Goal: Task Accomplishment & Management: Use online tool/utility

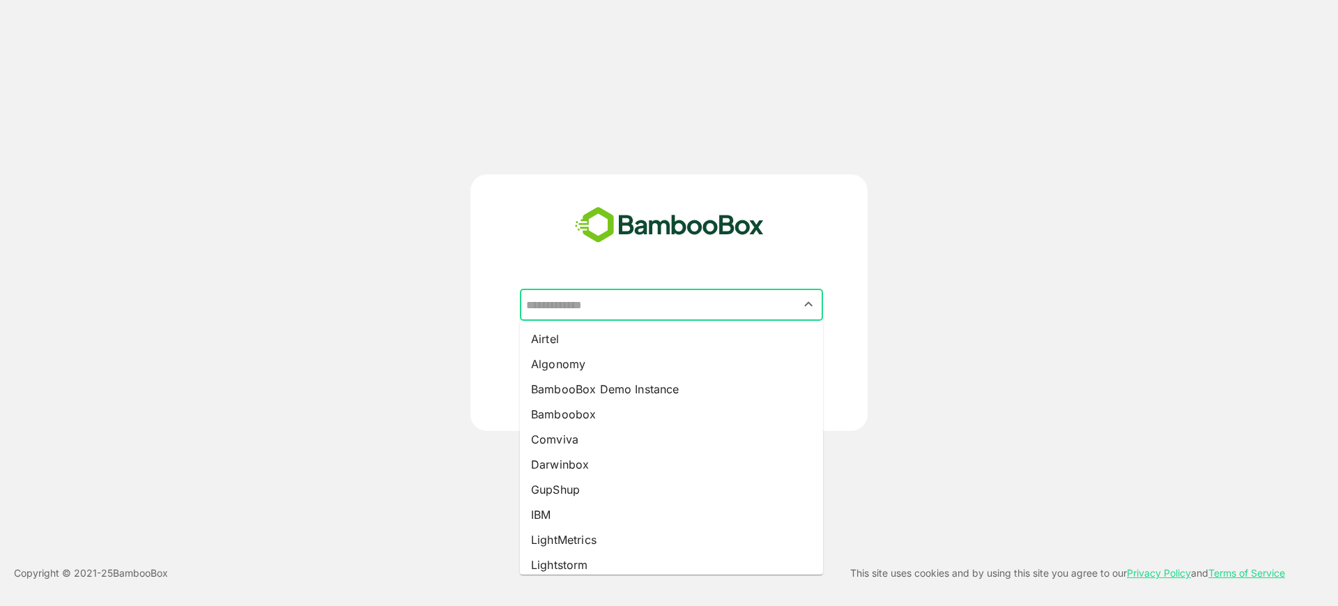
click at [720, 299] on input "text" at bounding box center [672, 304] width 298 height 26
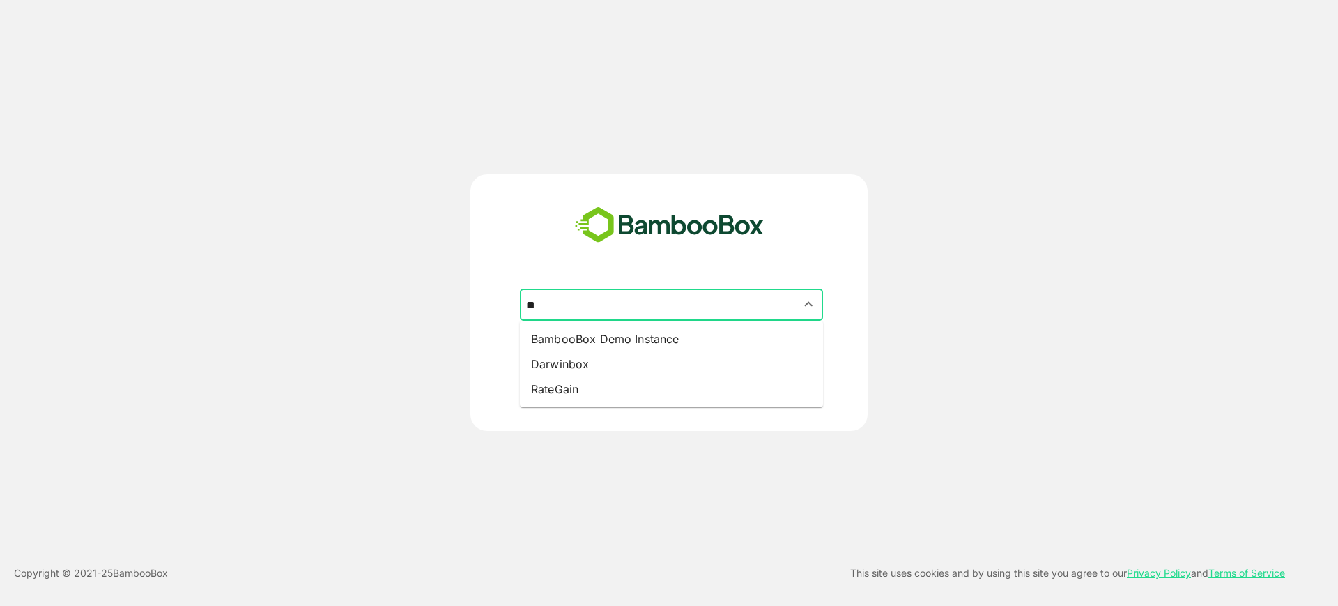
type input "*"
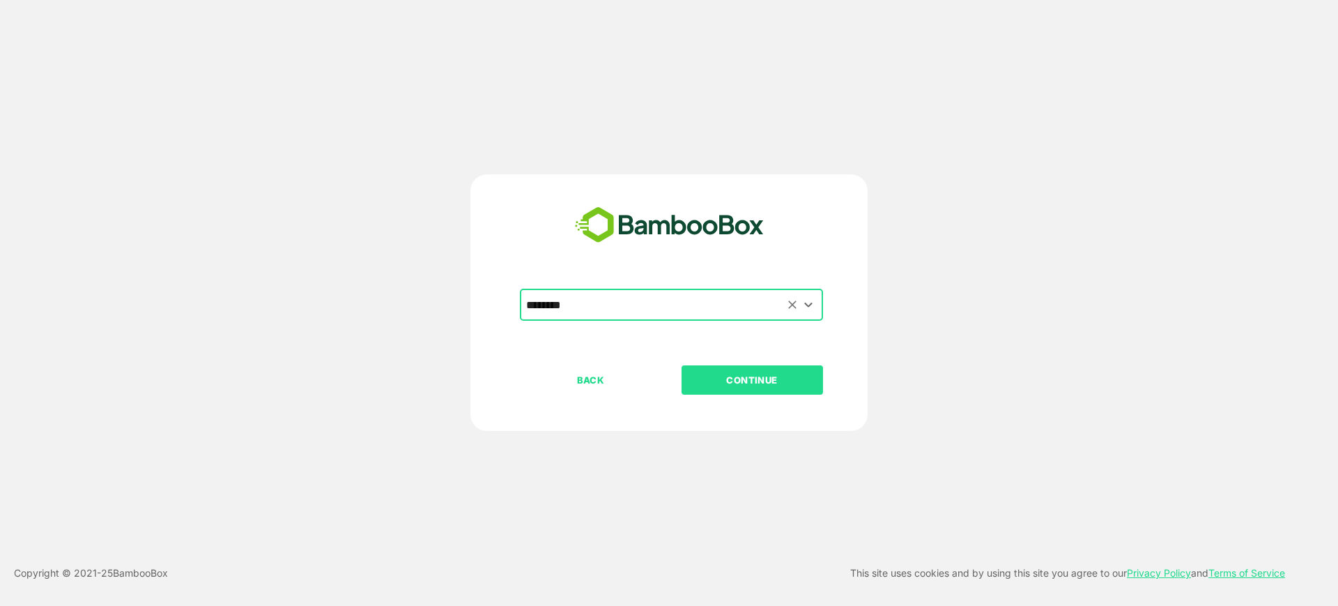
type input "********"
click at [682, 365] on button "CONTINUE" at bounding box center [753, 379] width 142 height 29
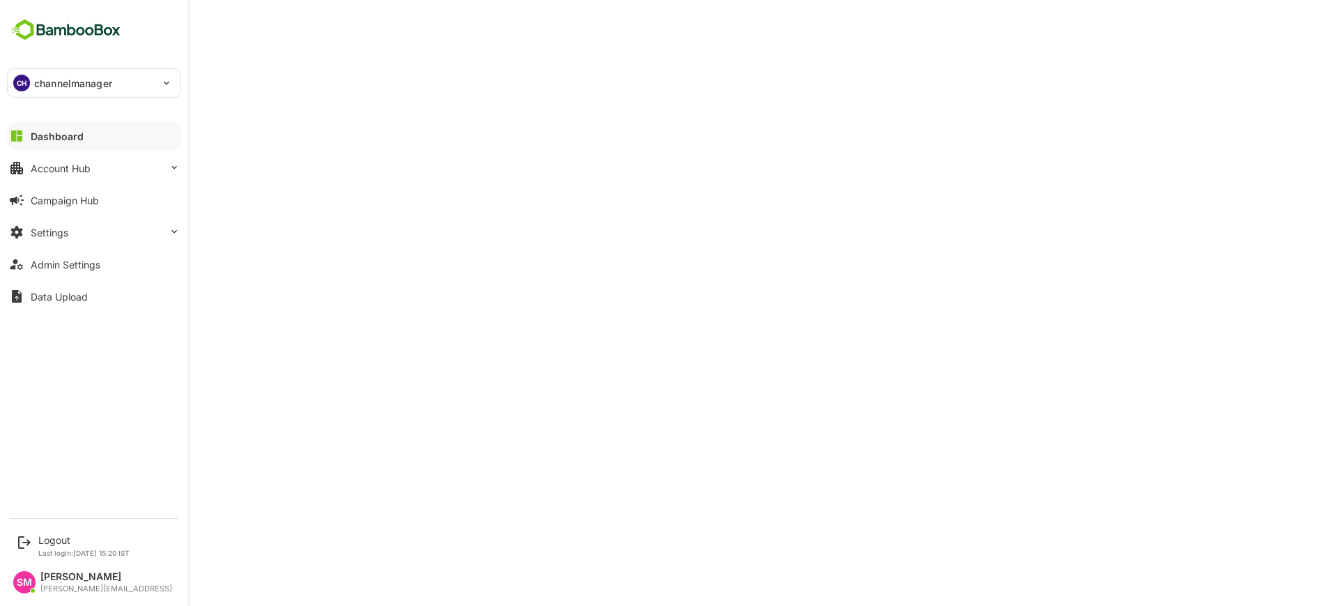
click at [77, 83] on p "channelmanager" at bounding box center [73, 83] width 78 height 15
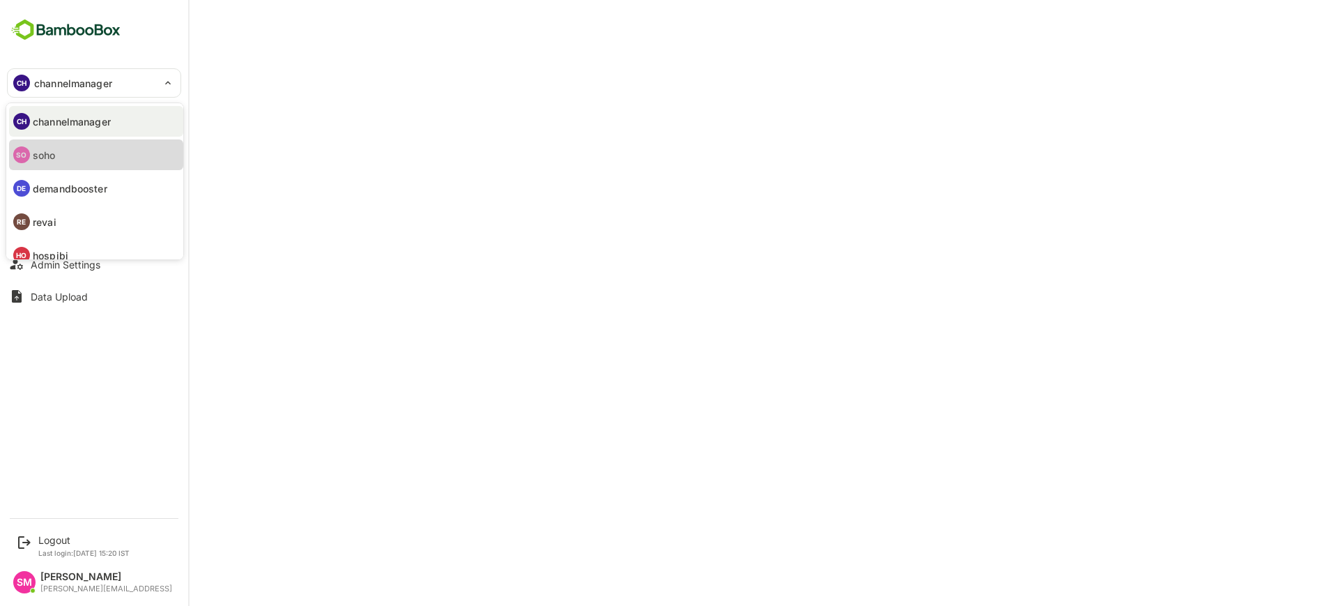
click at [62, 151] on li "SO soho" at bounding box center [96, 154] width 174 height 31
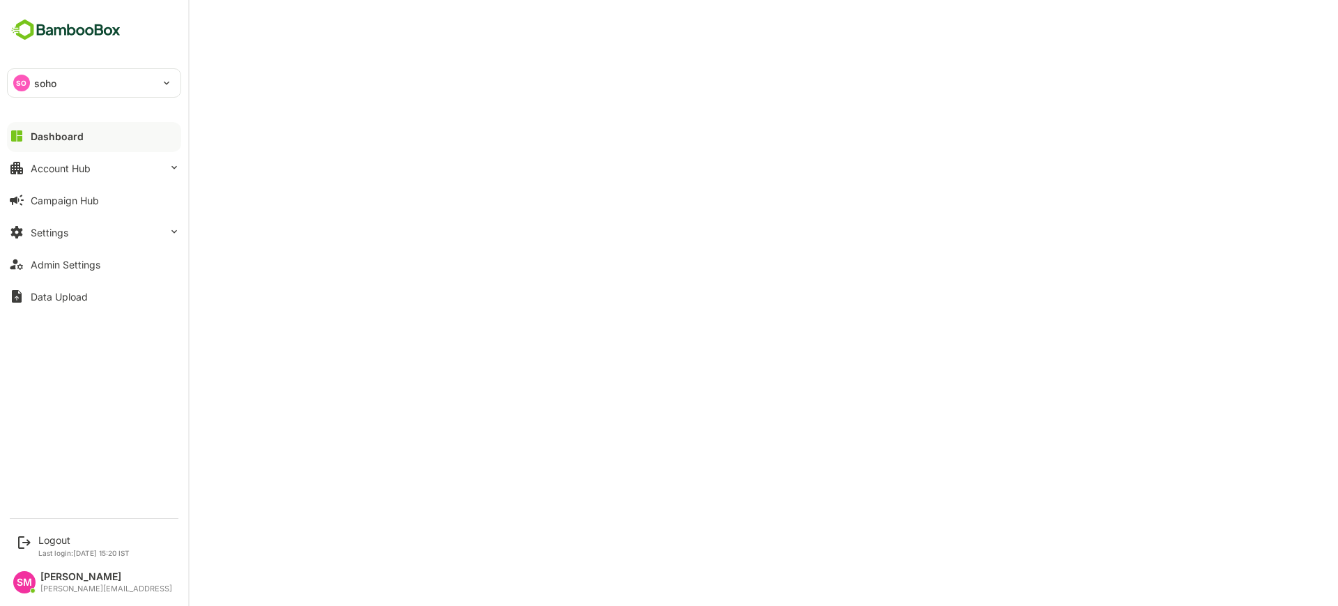
click at [29, 68] on div "SO soho ****" at bounding box center [94, 82] width 174 height 29
click at [107, 82] on div "SO soho" at bounding box center [86, 83] width 156 height 28
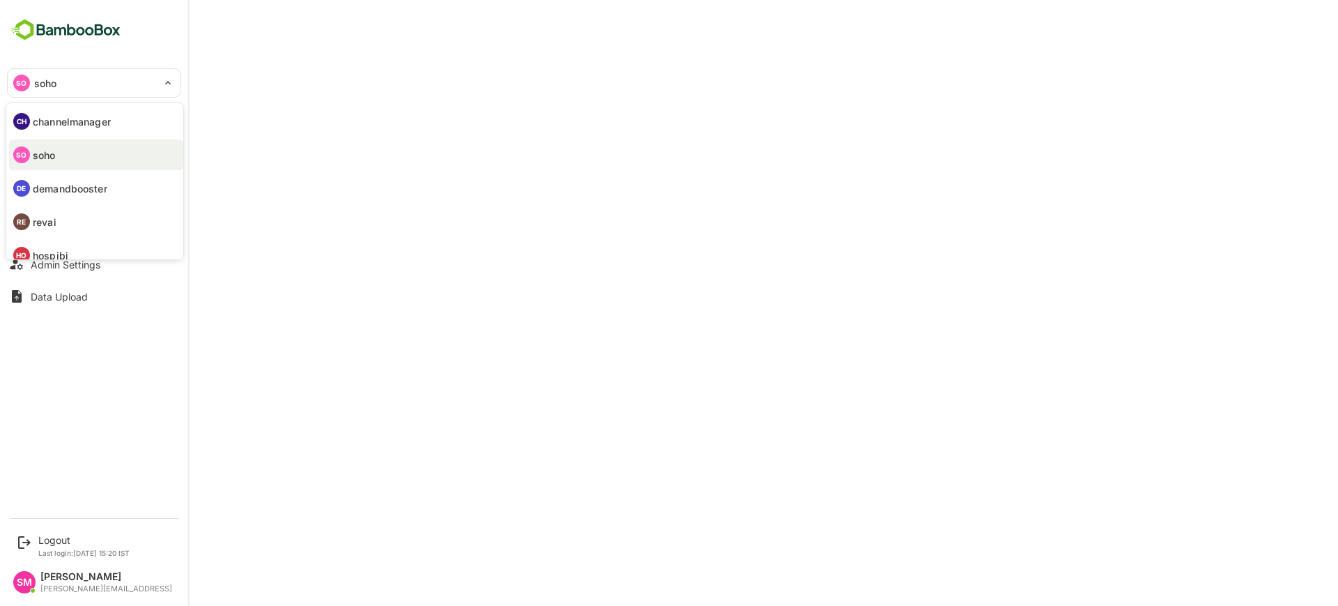
scroll to position [47, 0]
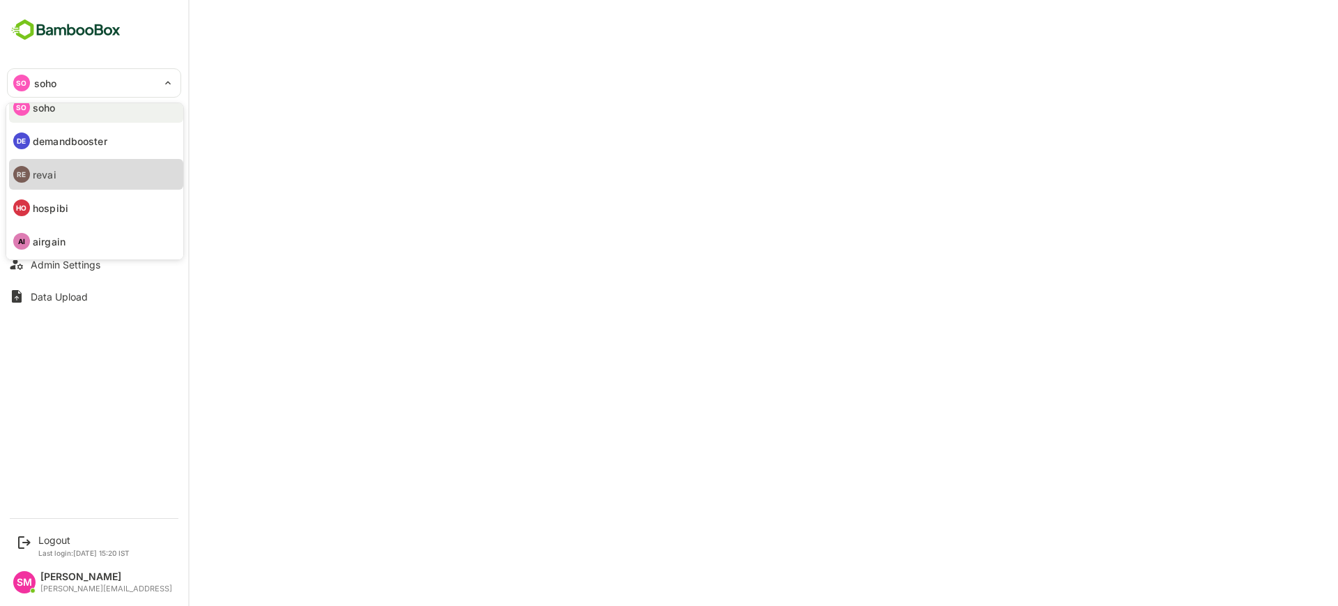
click at [54, 176] on p "revai" at bounding box center [45, 174] width 24 height 15
type input "*****"
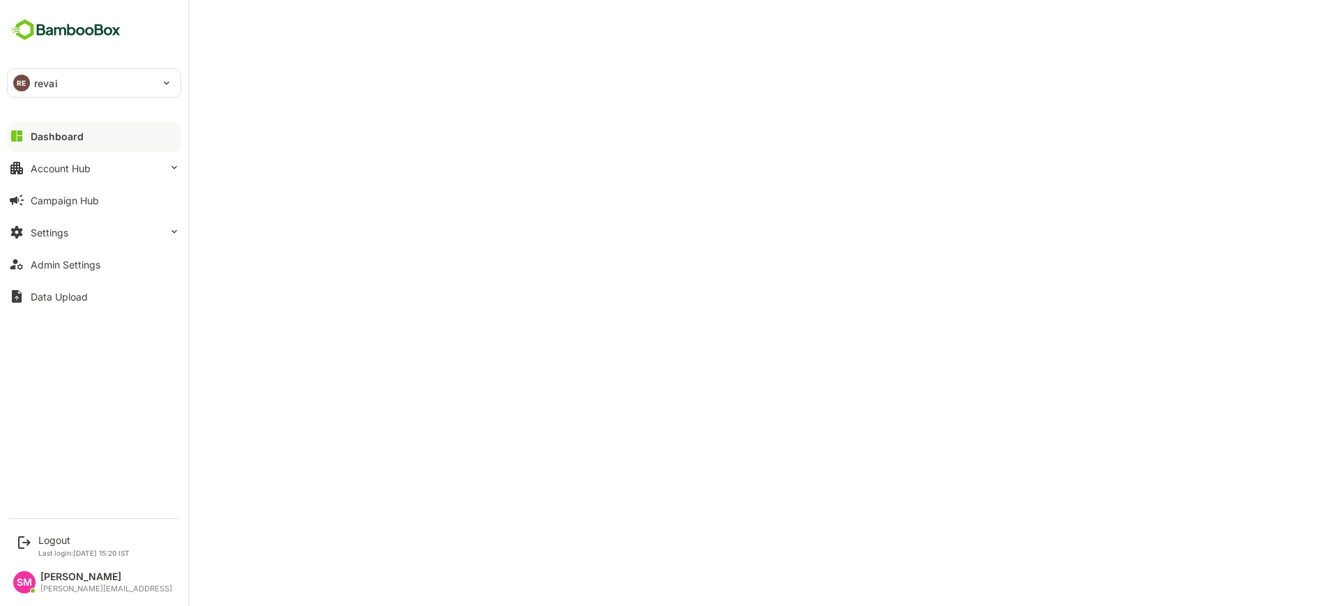
click at [85, 79] on div "RE revai" at bounding box center [86, 83] width 156 height 28
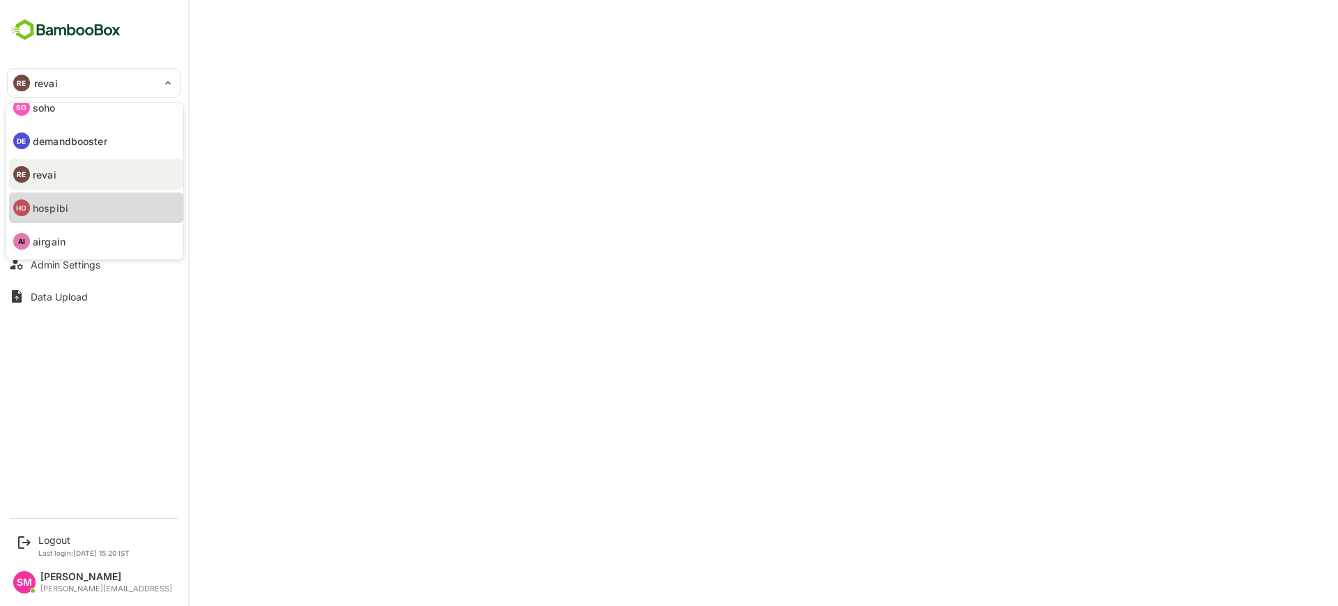
click at [53, 206] on p "hospibi" at bounding box center [51, 208] width 36 height 15
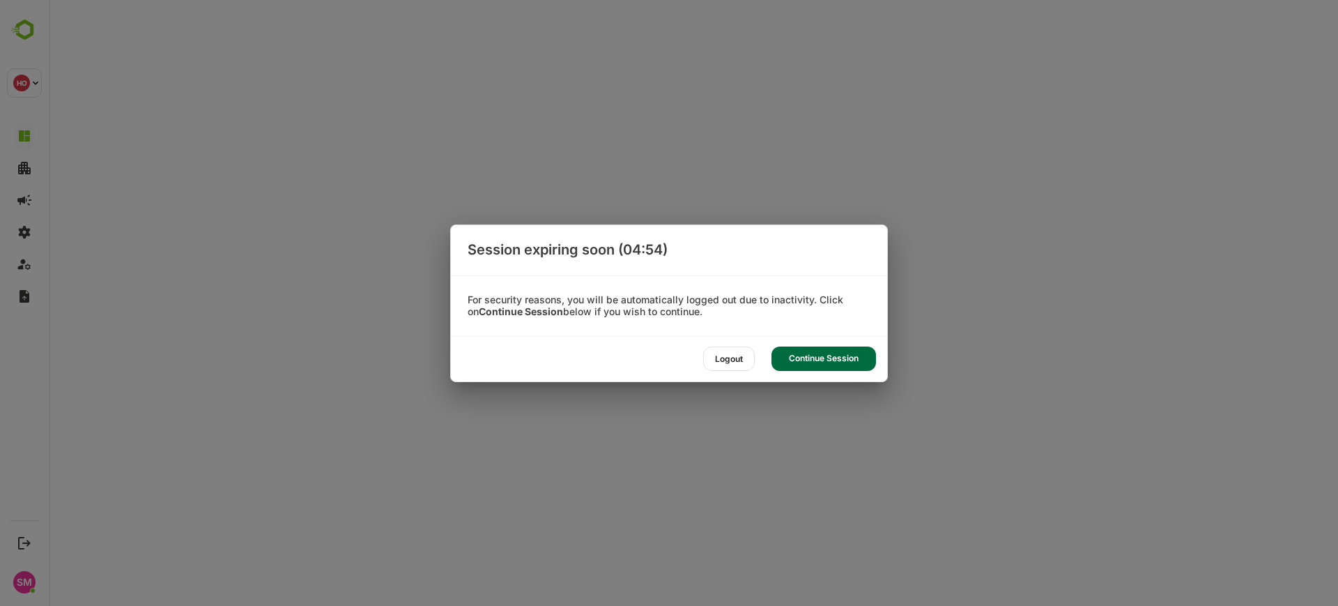
click at [825, 355] on div "Continue Session" at bounding box center [824, 358] width 105 height 24
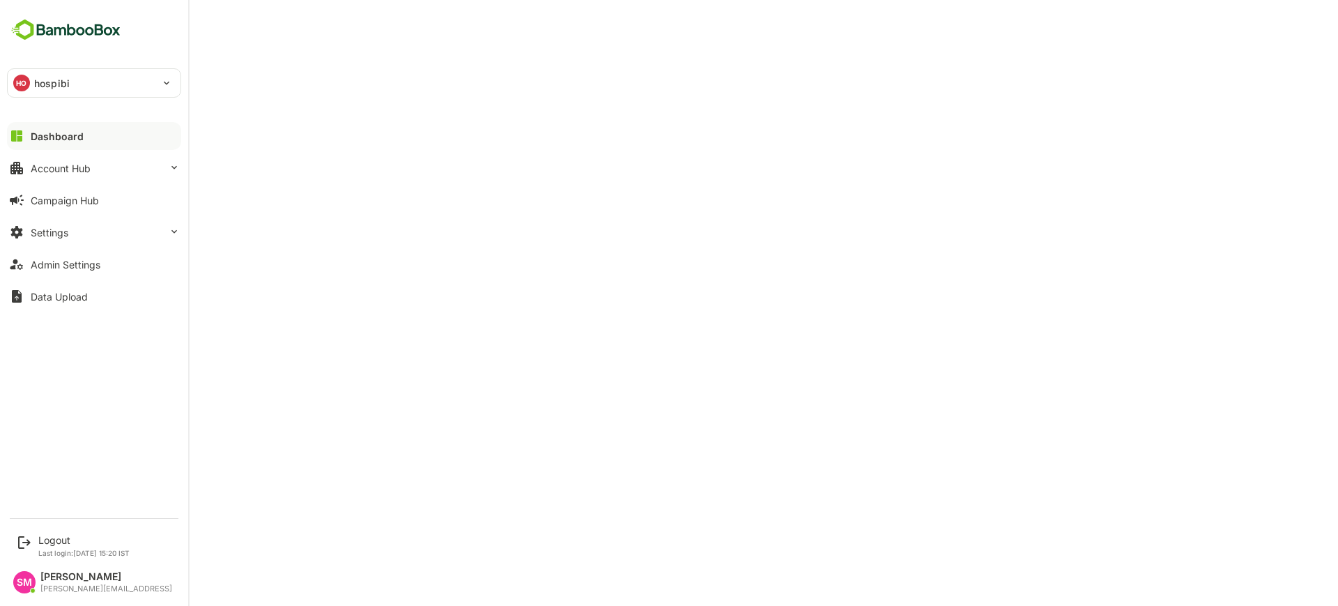
click at [80, 134] on div "Dashboard" at bounding box center [57, 136] width 53 height 12
click at [64, 135] on div "Dashboard" at bounding box center [57, 136] width 53 height 12
